Goal: Contribute content: Add original content to the website for others to see

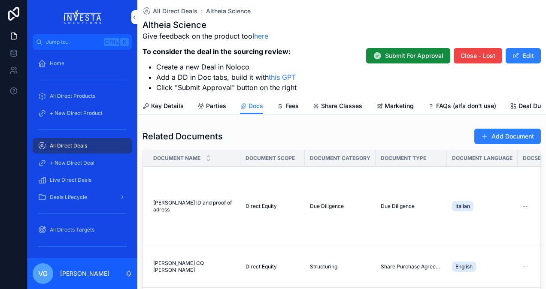
click at [105, 145] on div "All Direct Deals" at bounding box center [82, 146] width 89 height 14
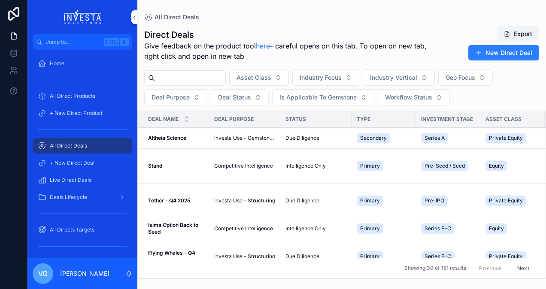
click at [205, 76] on input "scrollable content" at bounding box center [190, 78] width 70 height 12
type input "******"
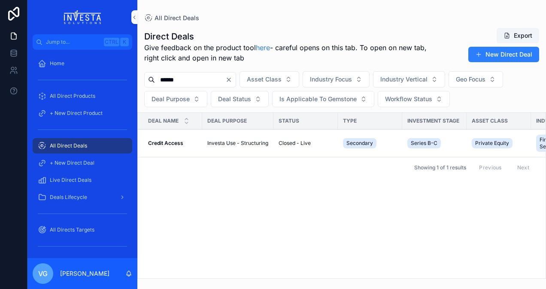
click at [179, 142] on strong "Credit Access" at bounding box center [165, 143] width 35 height 6
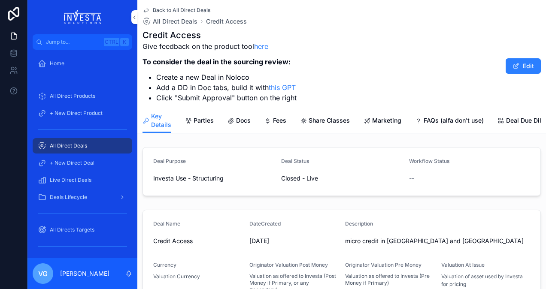
click at [237, 120] on span "Docs" at bounding box center [243, 120] width 15 height 9
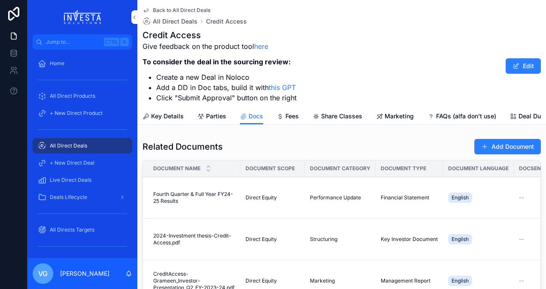
click at [501, 153] on button "Add Document" at bounding box center [507, 146] width 67 height 15
